Goal: Task Accomplishment & Management: Complete application form

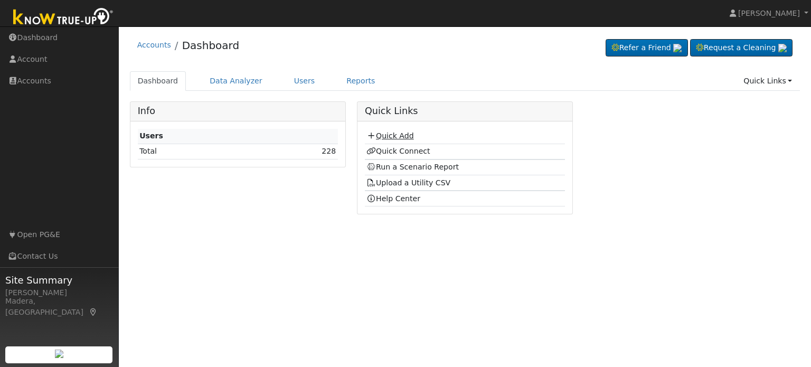
click at [399, 136] on link "Quick Add" at bounding box center [389, 135] width 47 height 8
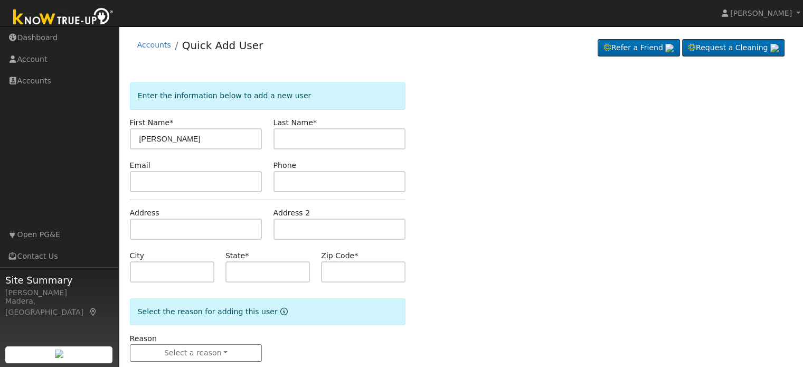
type input "[PERSON_NAME]"
click at [301, 130] on input "text" at bounding box center [339, 138] width 132 height 21
type input "o"
type input "O'looney"
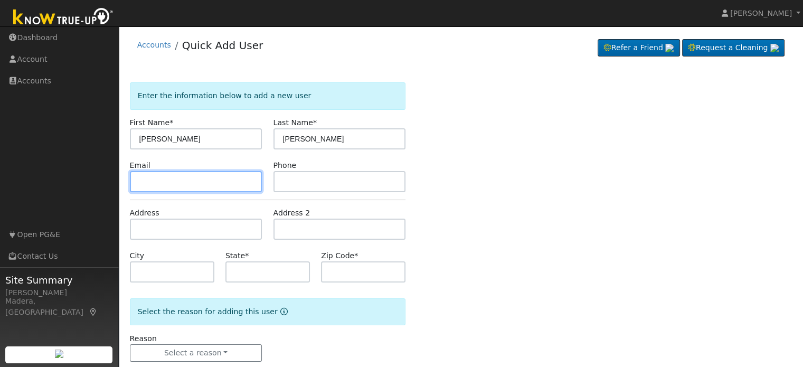
click at [217, 183] on input "text" at bounding box center [196, 181] width 132 height 21
paste input "4650 N DEL MAR AVE, FRESNO CA 937043302"
type input "4"
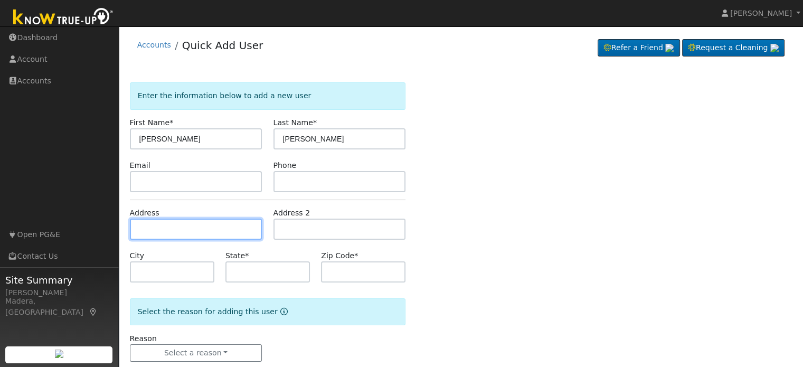
paste input "4650 N DEL MAR AVE, FRESNO CA 937043302"
type input "4650 North Del Mar Avenue"
type input "Fresno"
type input "CA"
type input "93704"
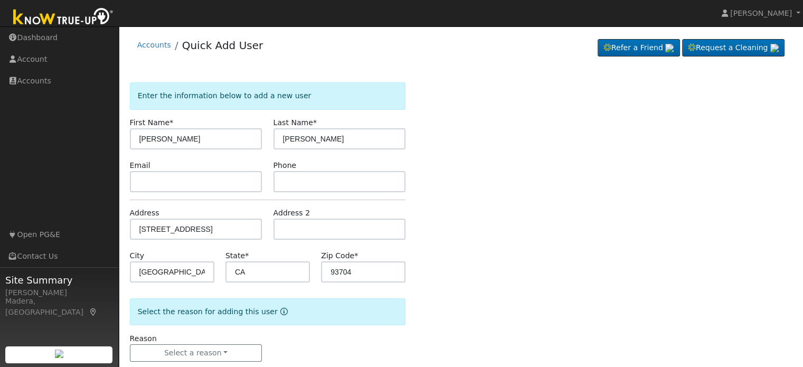
click at [444, 245] on div "Enter the information below to add a new user First Name * James Last Name * O'…" at bounding box center [461, 232] width 662 height 300
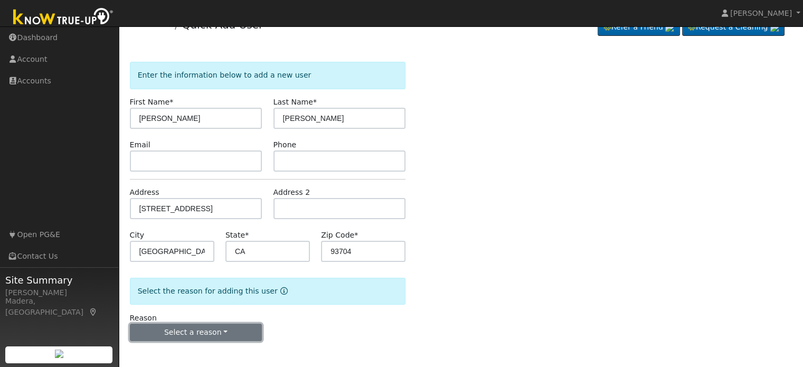
click at [193, 336] on button "Select a reason" at bounding box center [196, 332] width 132 height 18
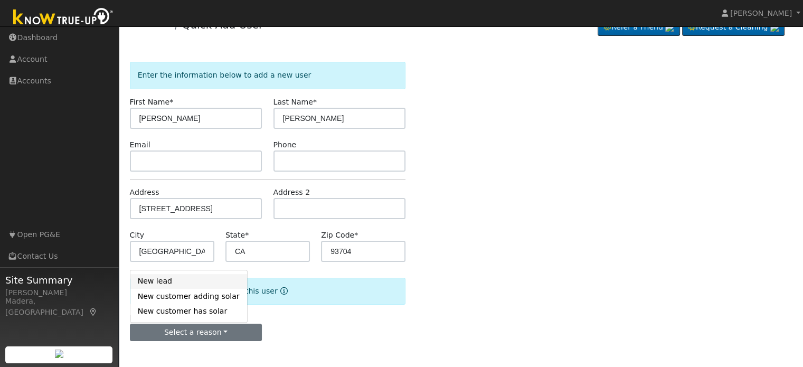
click at [176, 287] on link "New lead" at bounding box center [188, 281] width 117 height 15
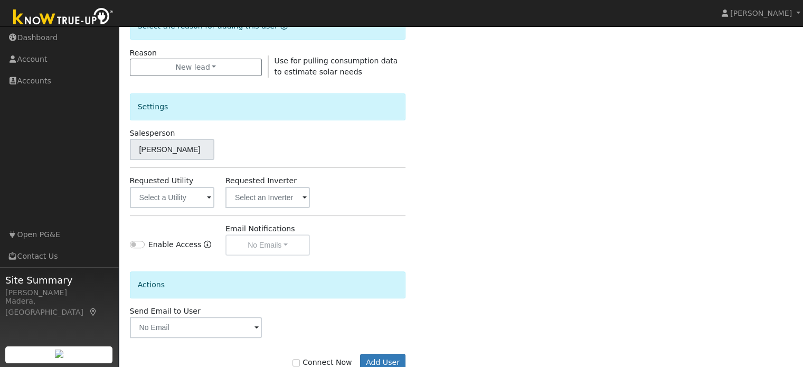
scroll to position [315, 0]
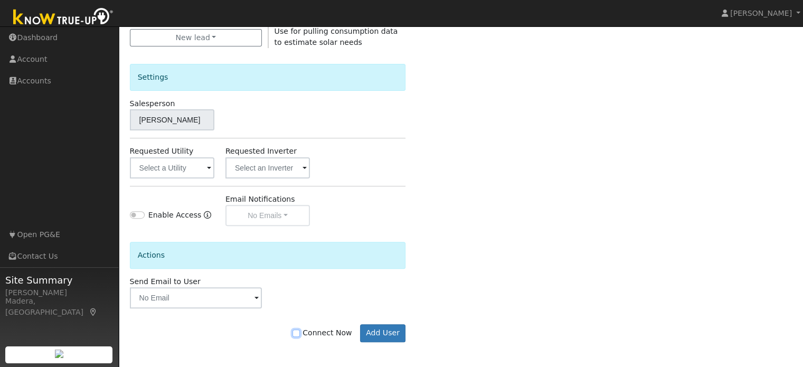
click at [300, 333] on input "Connect Now" at bounding box center [295, 332] width 7 height 7
checkbox input "true"
click at [380, 328] on button "Add User" at bounding box center [383, 333] width 46 height 18
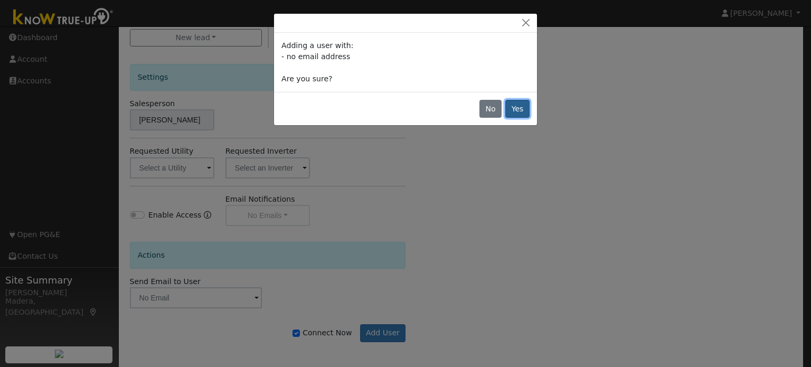
click at [514, 107] on button "Yes" at bounding box center [517, 109] width 24 height 18
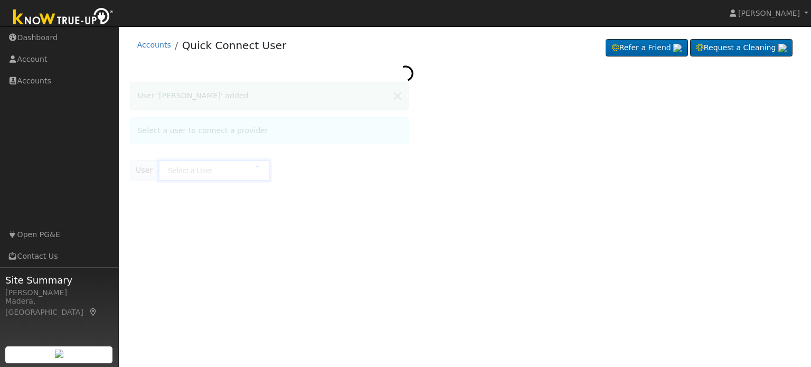
type input "James O'looney"
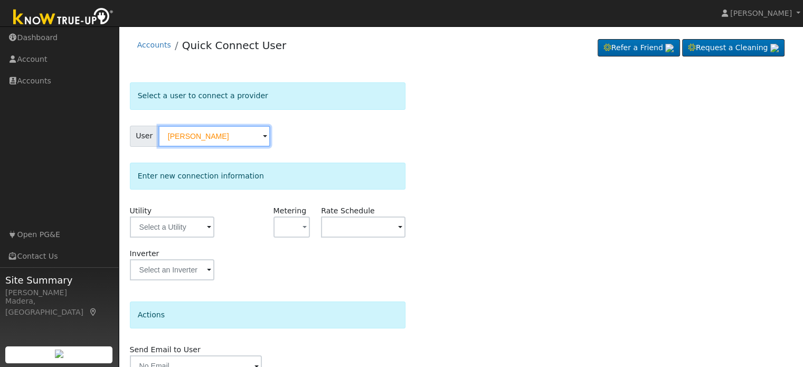
scroll to position [53, 0]
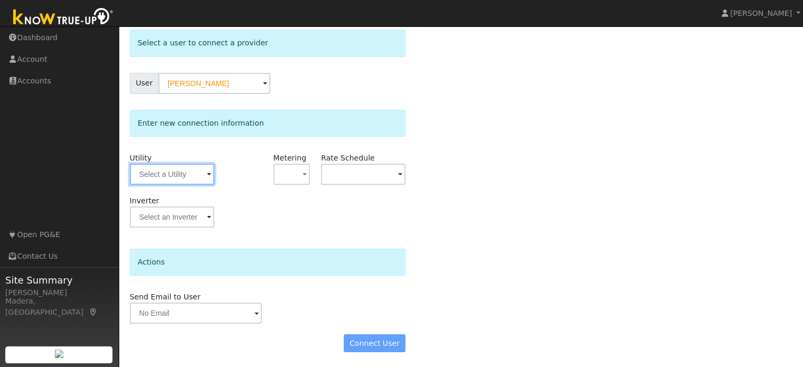
click at [203, 173] on input "text" at bounding box center [172, 174] width 84 height 21
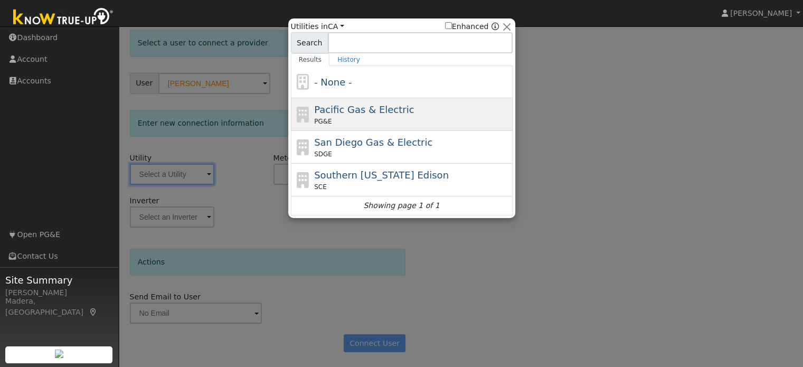
click at [333, 117] on div "PG&E" at bounding box center [412, 121] width 196 height 9
type input "PG&E"
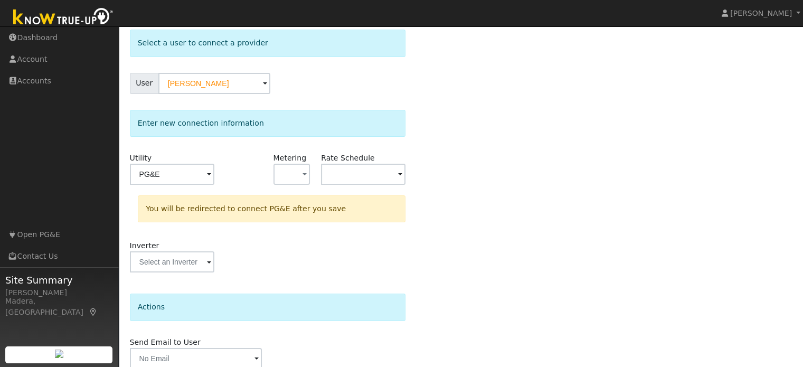
scroll to position [98, 0]
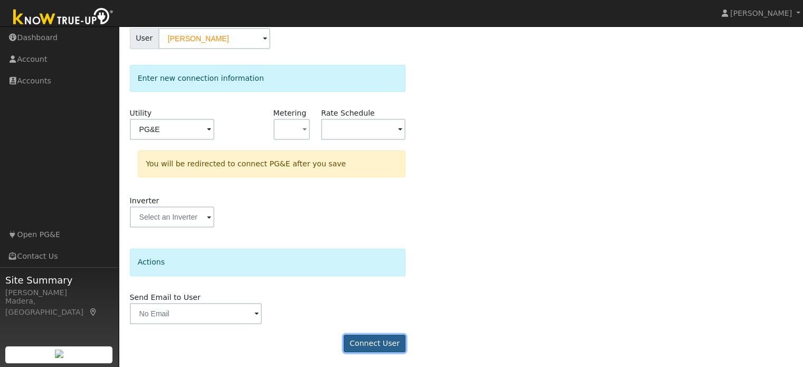
click at [384, 339] on button "Connect User" at bounding box center [375, 344] width 62 height 18
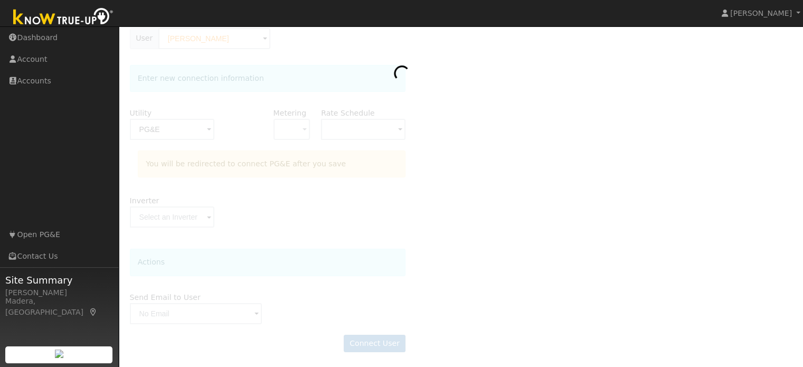
scroll to position [0, 0]
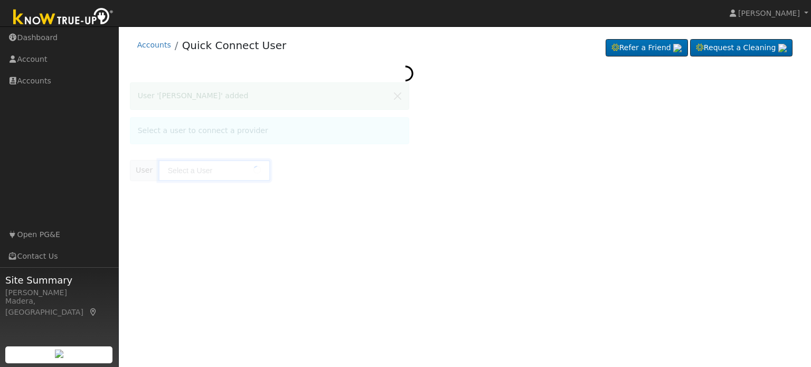
type input "James O'looney"
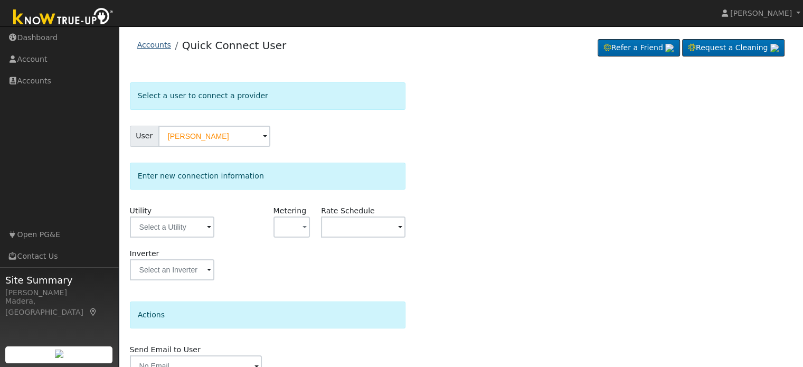
click at [145, 46] on link "Accounts" at bounding box center [154, 45] width 34 height 8
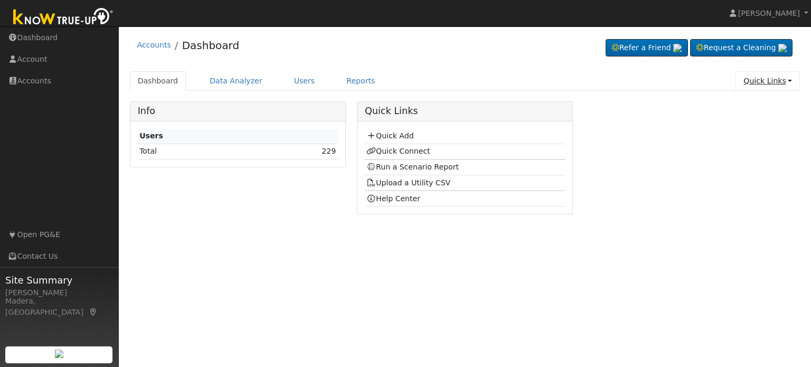
click at [775, 73] on link "Quick Links" at bounding box center [767, 81] width 64 height 20
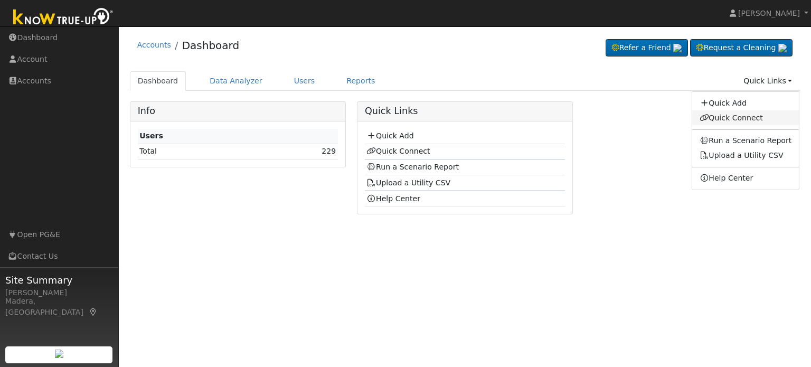
click at [742, 118] on link "Quick Connect" at bounding box center [745, 117] width 107 height 15
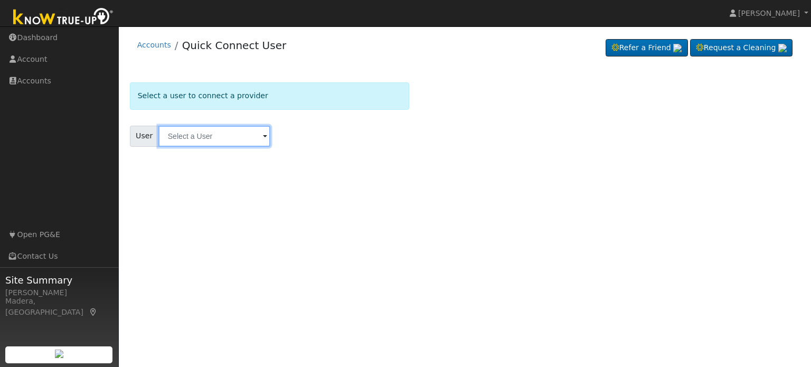
click at [203, 138] on input "text" at bounding box center [214, 136] width 112 height 21
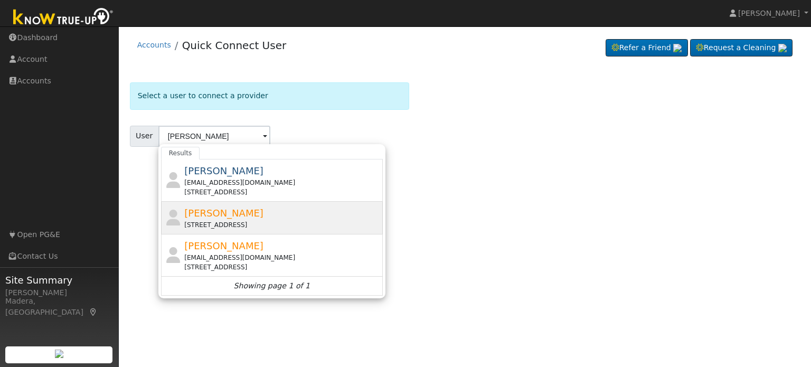
click at [215, 223] on div "[STREET_ADDRESS]" at bounding box center [282, 224] width 196 height 9
type input "[PERSON_NAME]"
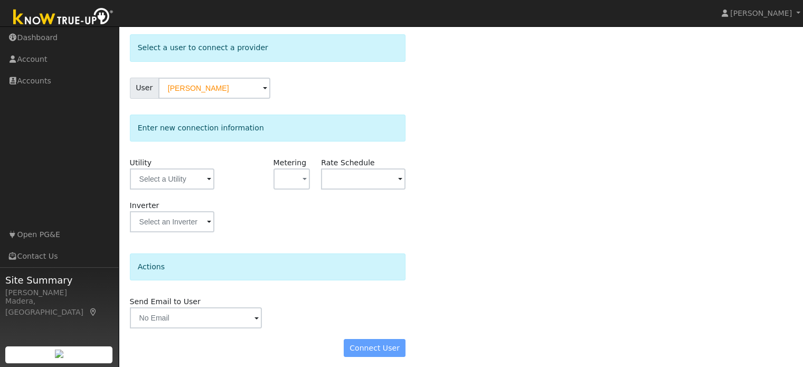
scroll to position [53, 0]
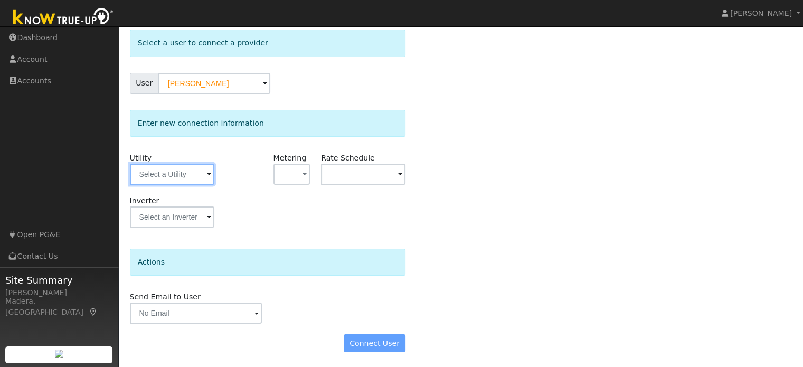
click at [164, 173] on input "text" at bounding box center [172, 174] width 84 height 21
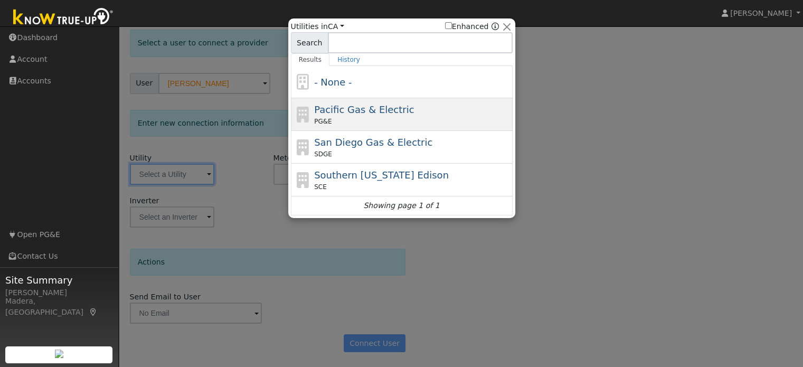
click at [349, 111] on span "Pacific Gas & Electric" at bounding box center [364, 109] width 100 height 11
type input "PG&E"
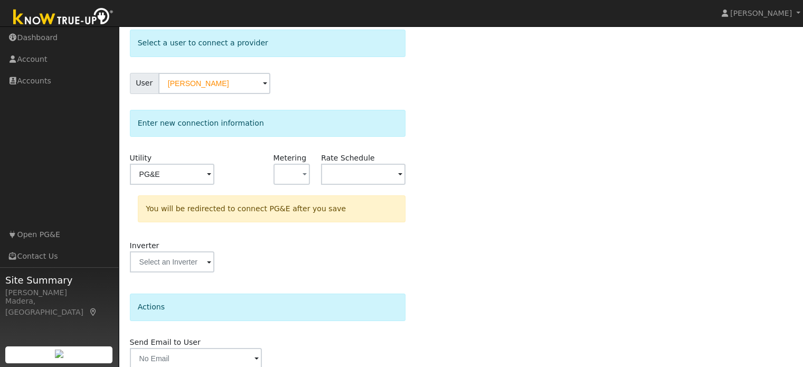
scroll to position [98, 0]
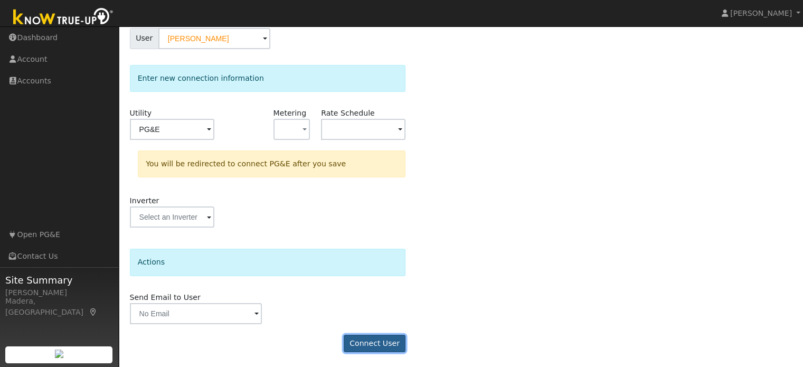
click at [376, 342] on button "Connect User" at bounding box center [375, 344] width 62 height 18
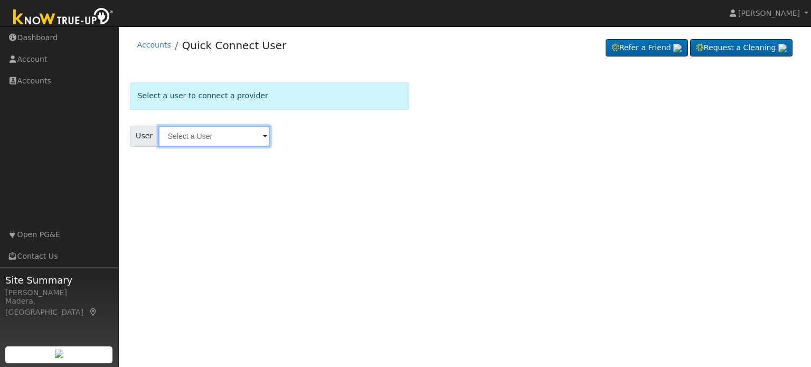
click at [213, 136] on input "text" at bounding box center [214, 136] width 112 height 21
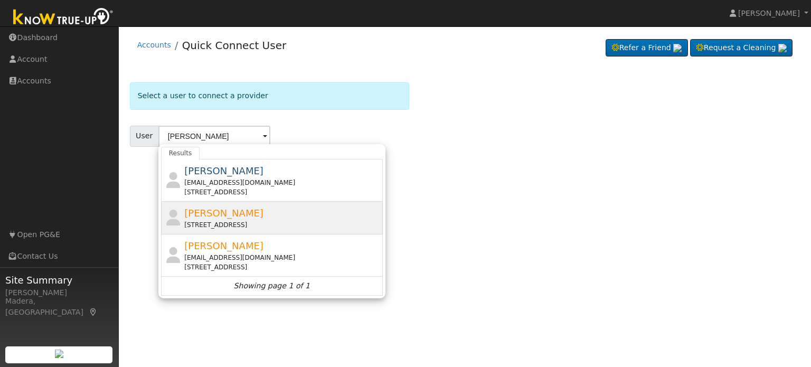
click at [230, 213] on span "[PERSON_NAME]" at bounding box center [223, 212] width 79 height 11
type input "[PERSON_NAME]"
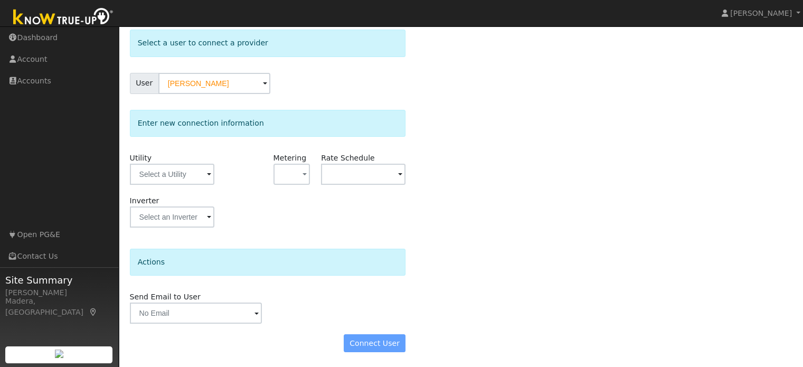
scroll to position [52, 0]
click at [175, 167] on input "text" at bounding box center [172, 174] width 84 height 21
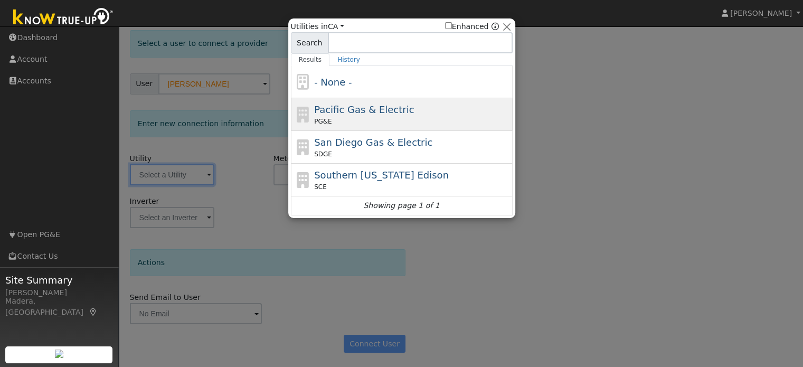
click at [327, 127] on div "Pacific Gas & Electric PG&E" at bounding box center [402, 114] width 222 height 33
type input "PG&E"
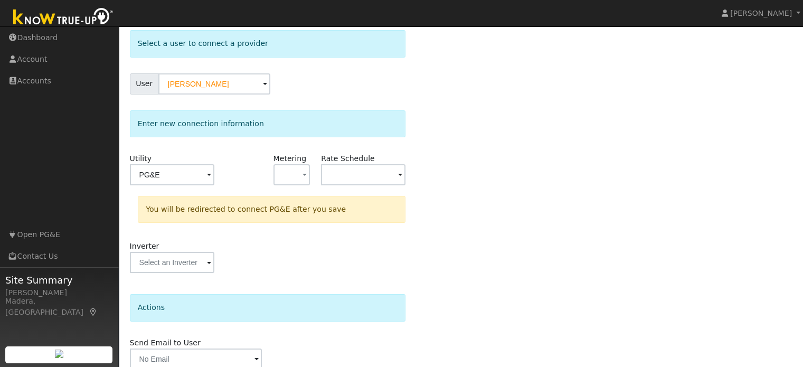
scroll to position [98, 0]
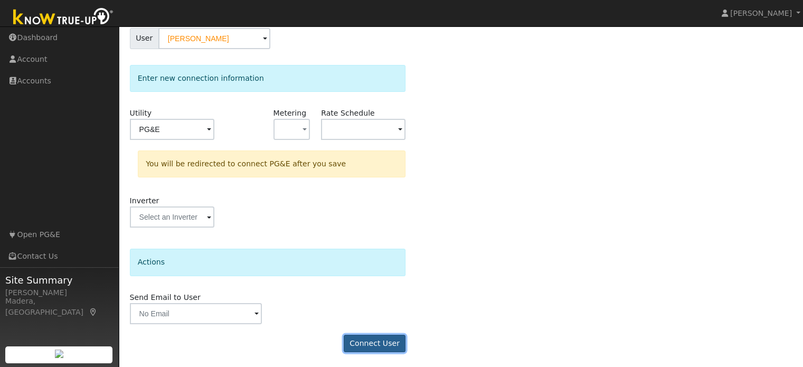
click at [374, 335] on button "Connect User" at bounding box center [375, 344] width 62 height 18
